Goal: Information Seeking & Learning: Learn about a topic

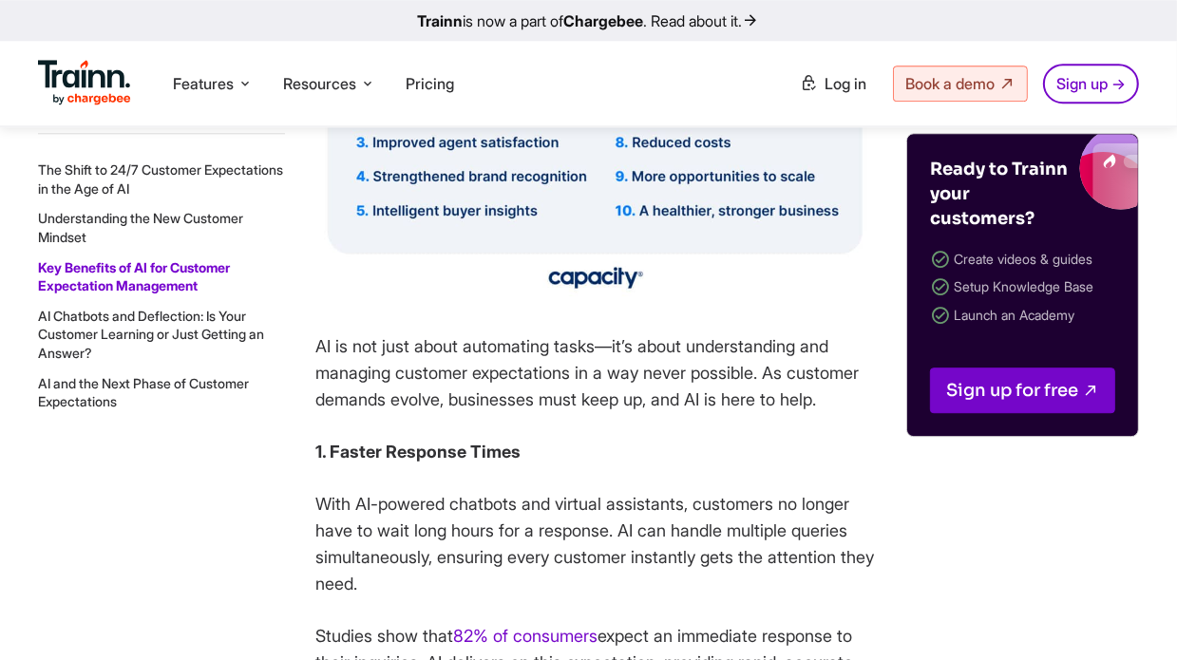
scroll to position [4521, 0]
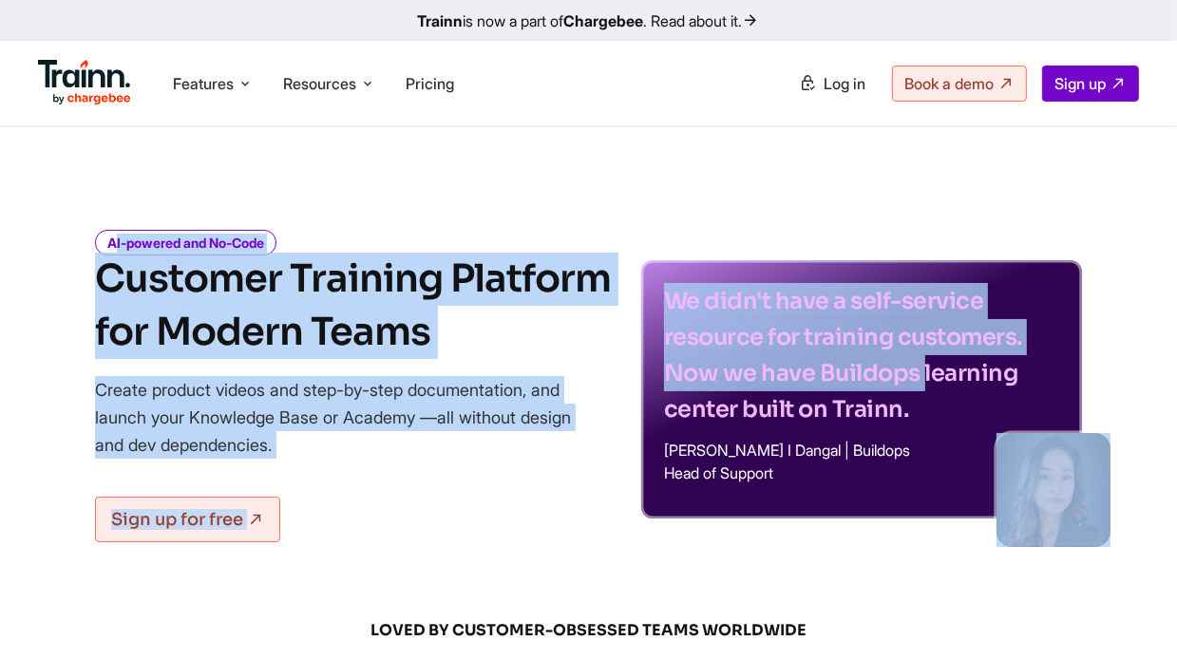
drag, startPoint x: 0, startPoint y: 56, endPoint x: 648, endPoint y: 367, distance: 718.4
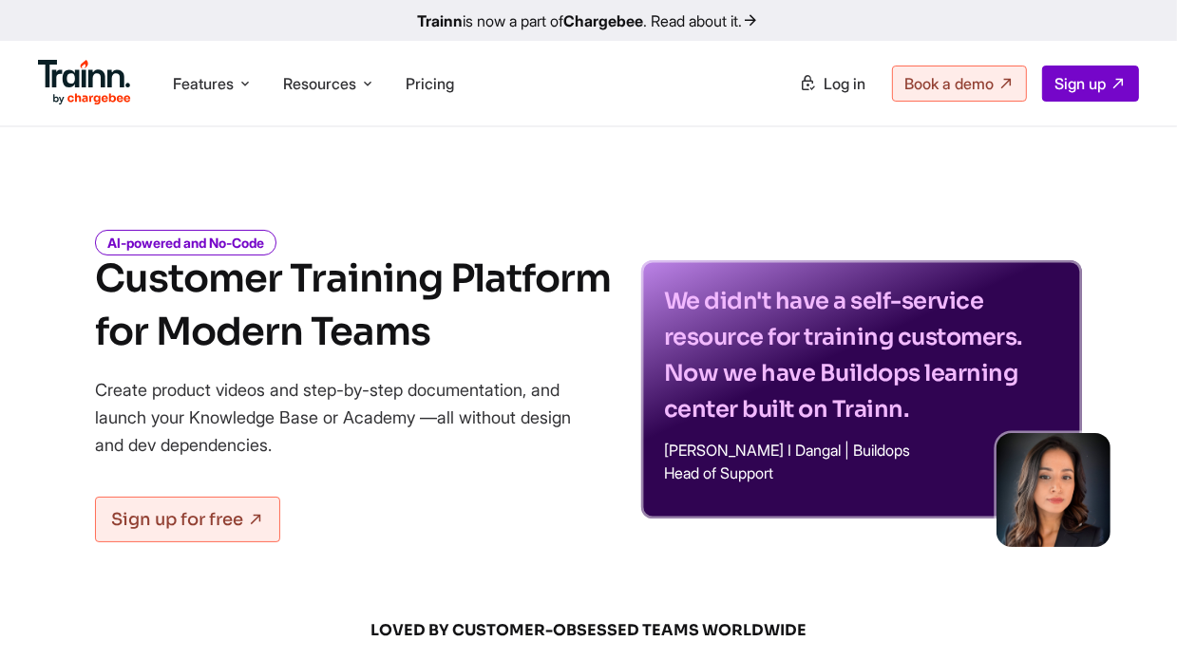
drag, startPoint x: 18, startPoint y: 41, endPoint x: 330, endPoint y: 179, distance: 340.6
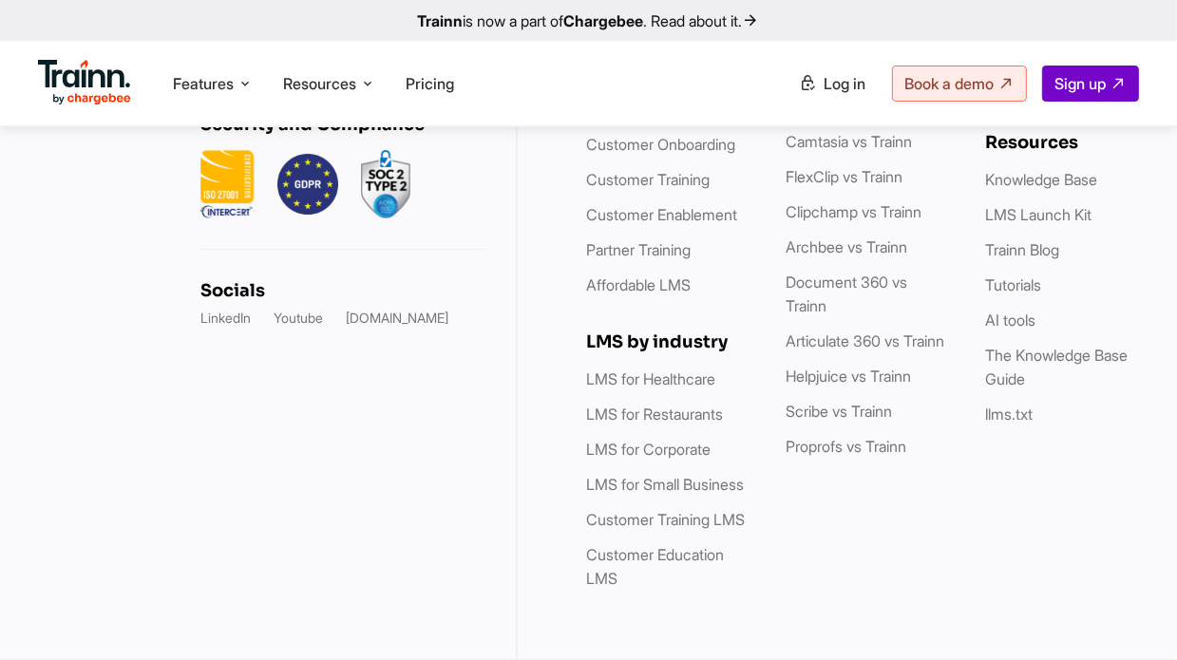
scroll to position [6054, 0]
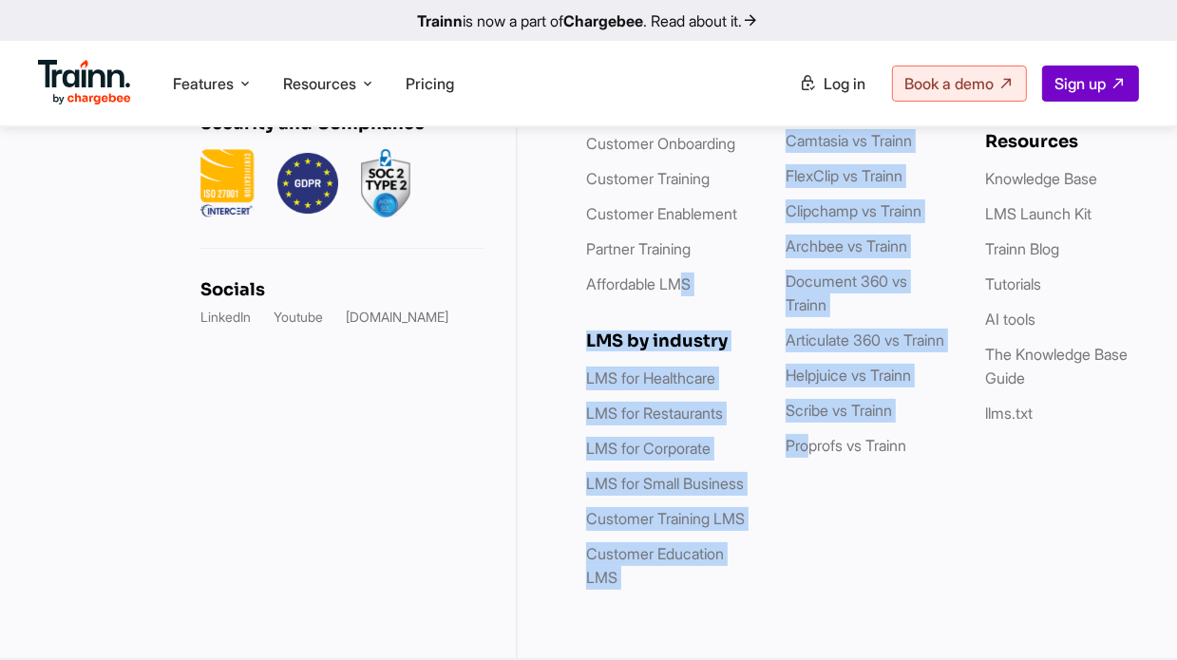
drag, startPoint x: 812, startPoint y: 618, endPoint x: 682, endPoint y: 224, distance: 415.1
click at [681, 223] on div "Platform Videos Guides Knowledge Hub LMS Platform Solutions Customer Education …" at bounding box center [847, 225] width 659 height 865
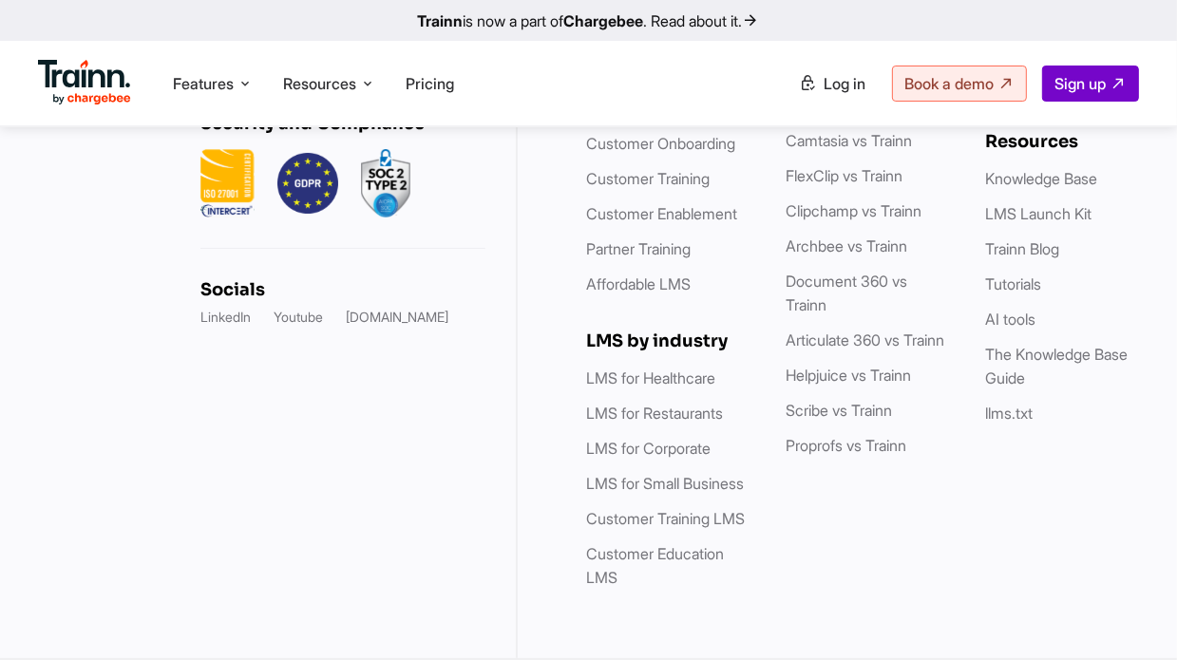
drag, startPoint x: 944, startPoint y: 461, endPoint x: 1051, endPoint y: 436, distance: 109.2
click at [959, 455] on div "Platform Videos Guides Knowledge Hub LMS Platform Solutions Customer Education …" at bounding box center [866, 225] width 560 height 729
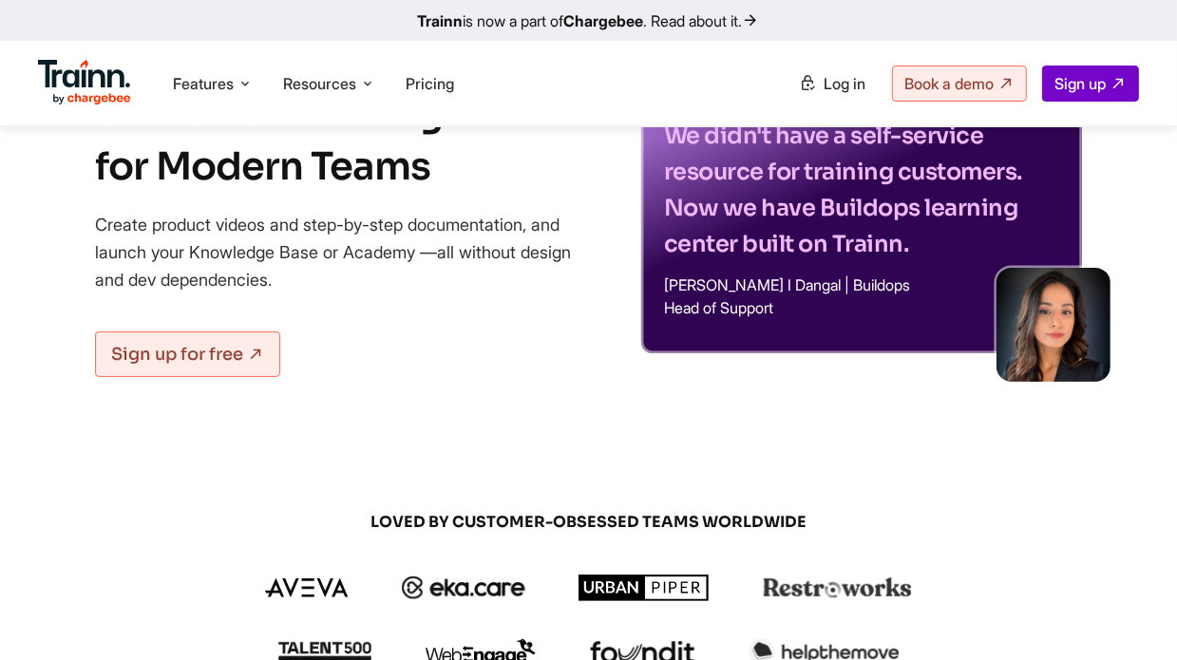
scroll to position [0, 0]
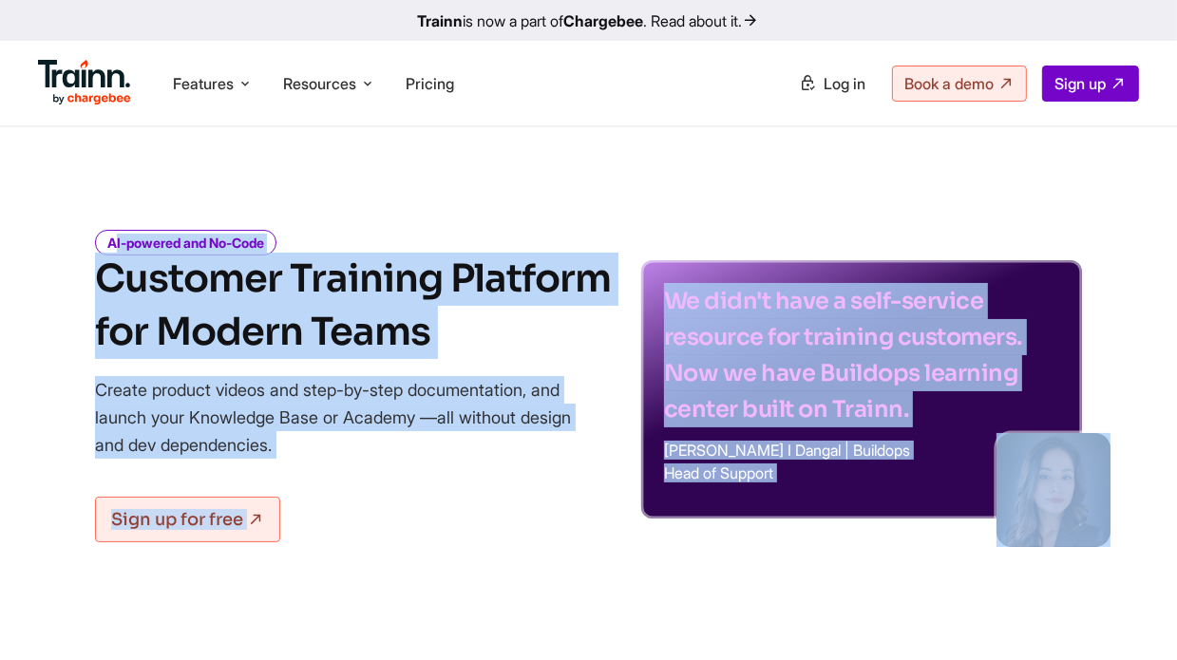
drag, startPoint x: 1086, startPoint y: 413, endPoint x: 46, endPoint y: 223, distance: 1057.3
copy div "AI-powered and No-Code Customer Training Platform for Modern Teams Create produ…"
